Goal: Transaction & Acquisition: Purchase product/service

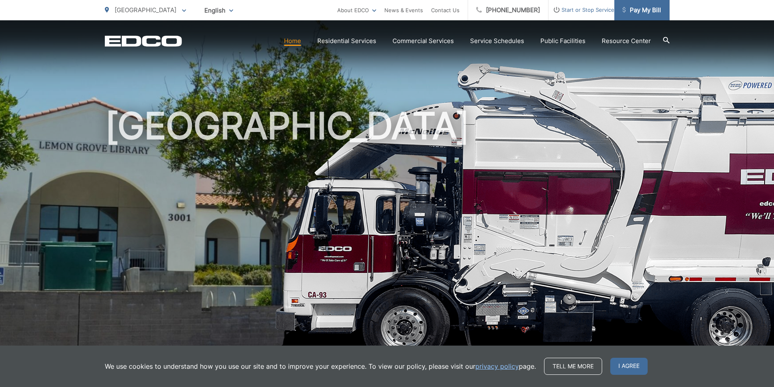
click at [642, 11] on span "Pay My Bill" at bounding box center [641, 10] width 39 height 10
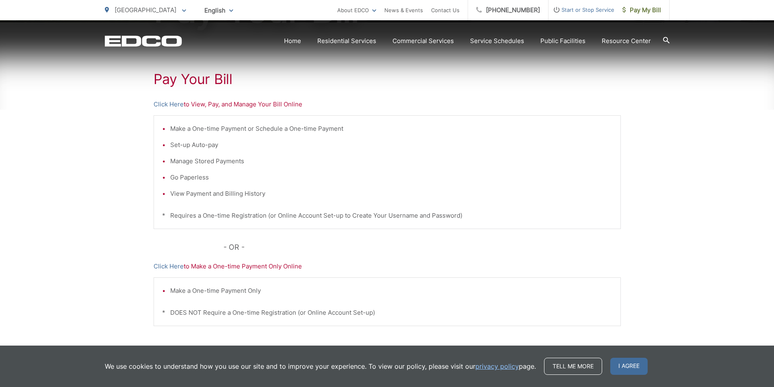
scroll to position [162, 0]
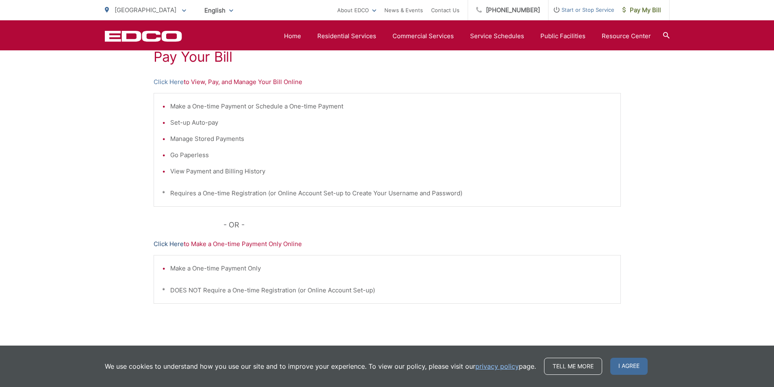
click at [174, 244] on link "Click Here" at bounding box center [169, 244] width 30 height 10
